Goal: Navigation & Orientation: Find specific page/section

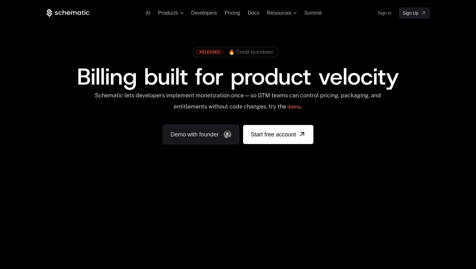
click at [377, 16] on div "AI Products Developers Pricing Docs Resources Summit Sign in Sign Up" at bounding box center [237, 13] width 383 height 11
click at [386, 11] on link "Sign in" at bounding box center [385, 13] width 14 height 10
